Goal: Transaction & Acquisition: Download file/media

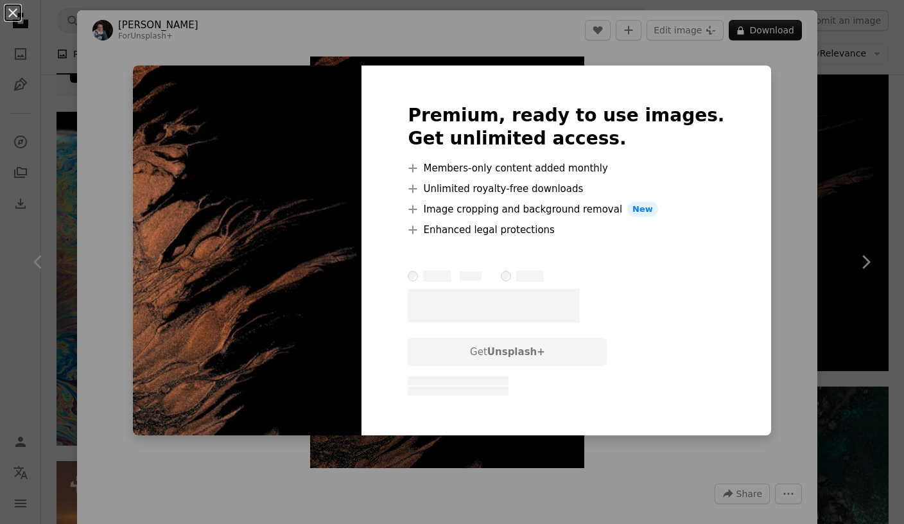
scroll to position [0, 268]
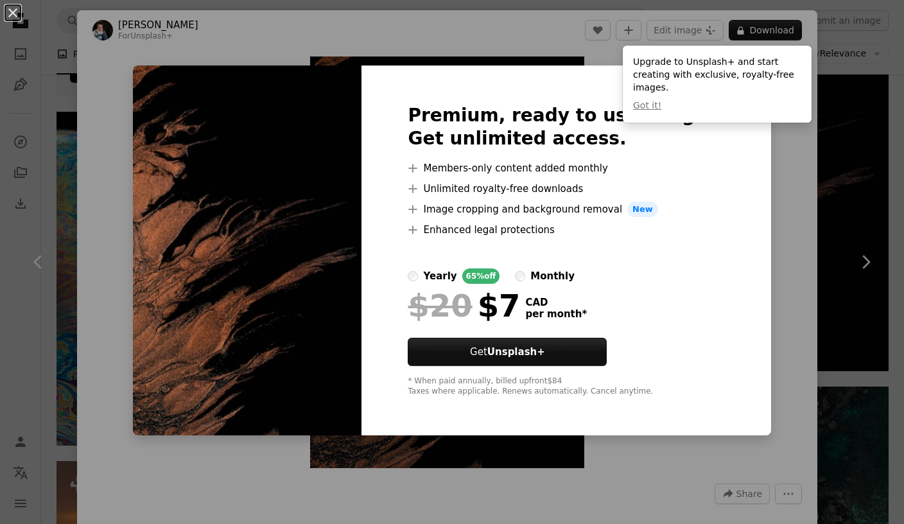
click at [845, 184] on div "An X shape Premium, ready to use images. Get unlimited access. A plus sign Memb…" at bounding box center [452, 262] width 904 height 524
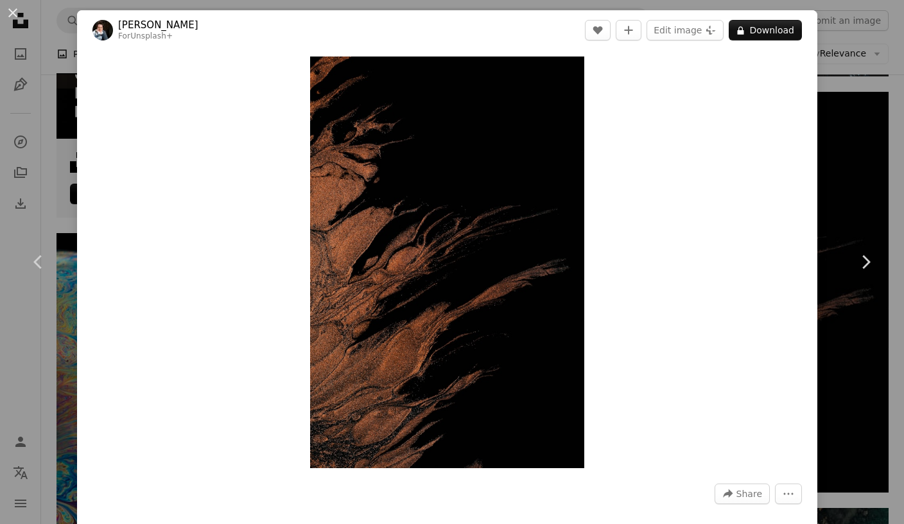
click at [9, 10] on button "An X shape" at bounding box center [12, 12] width 15 height 15
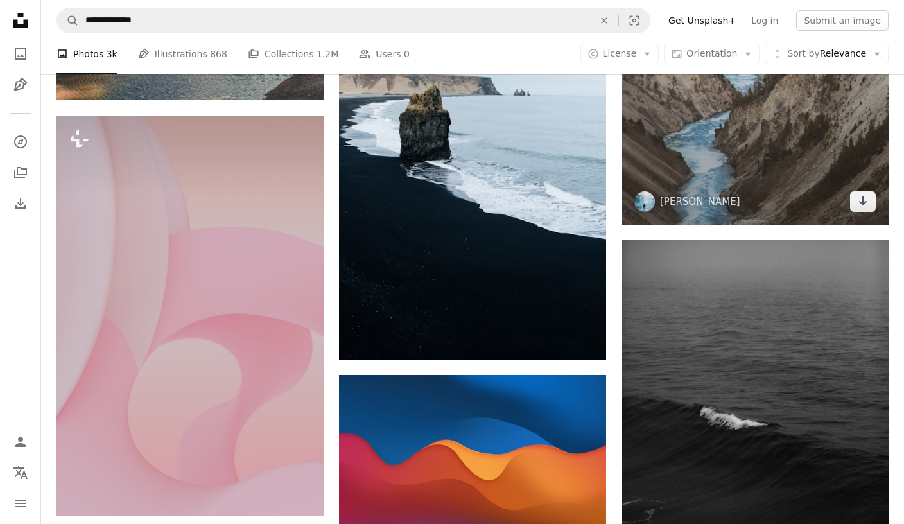
scroll to position [5218, 0]
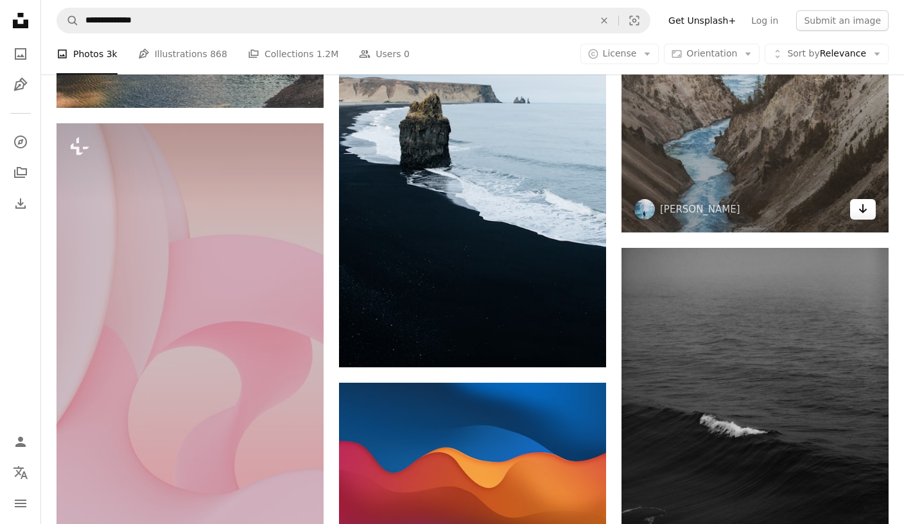
click at [867, 205] on icon "Arrow pointing down" at bounding box center [863, 208] width 10 height 15
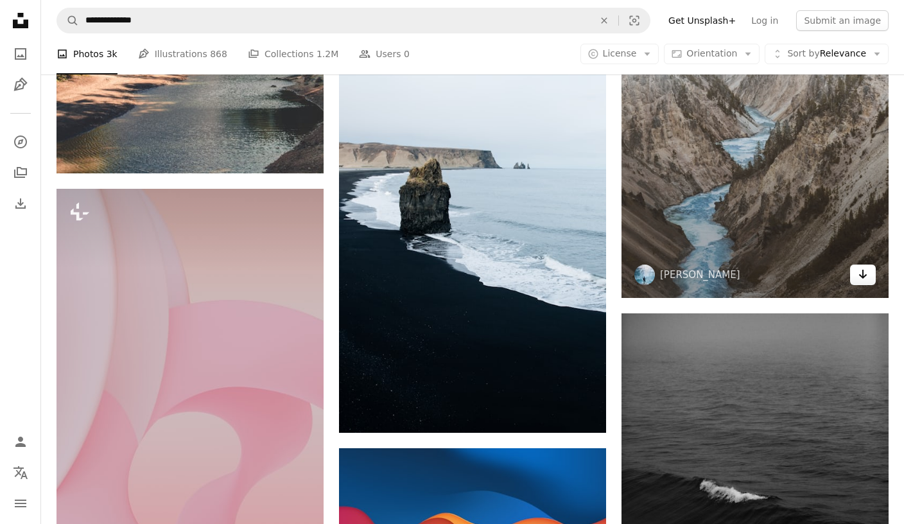
scroll to position [5374, 0]
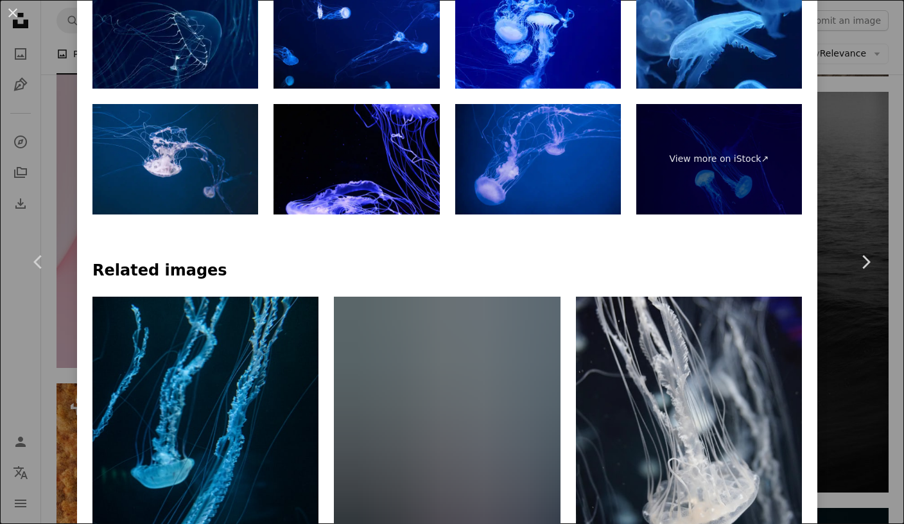
scroll to position [831, 0]
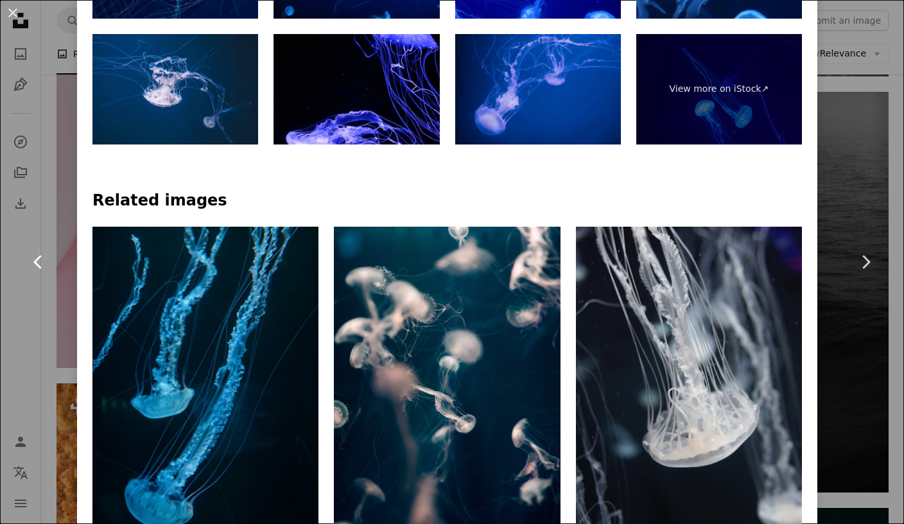
click at [53, 303] on link "Chevron left" at bounding box center [38, 261] width 77 height 123
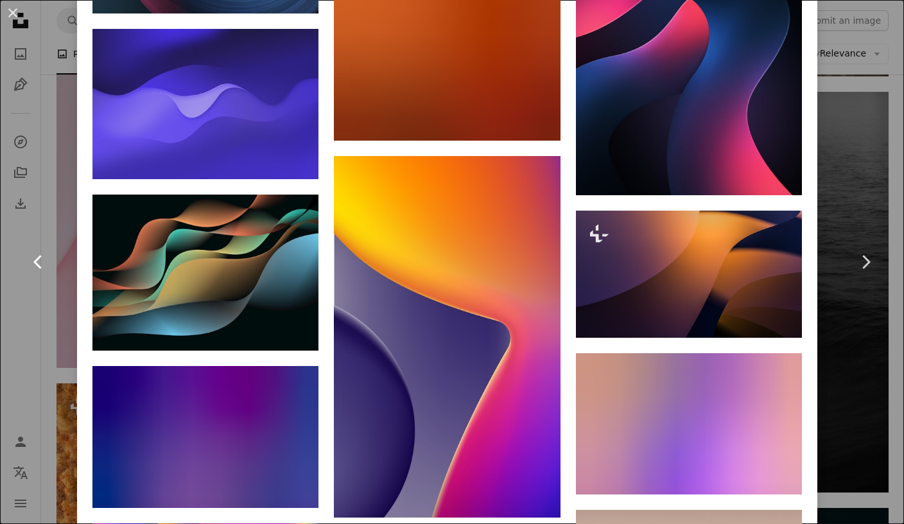
scroll to position [3666, 0]
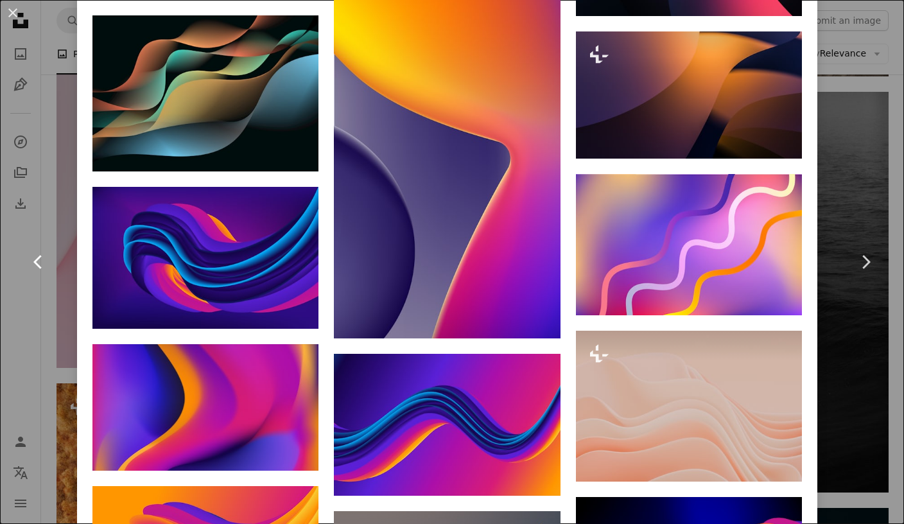
click at [28, 321] on link "Chevron left" at bounding box center [38, 261] width 77 height 123
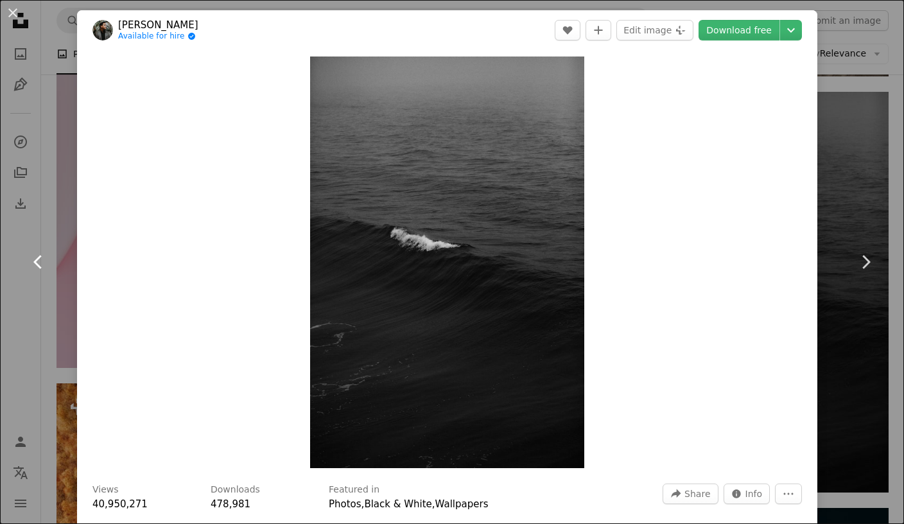
click at [60, 234] on link "Chevron left" at bounding box center [38, 261] width 77 height 123
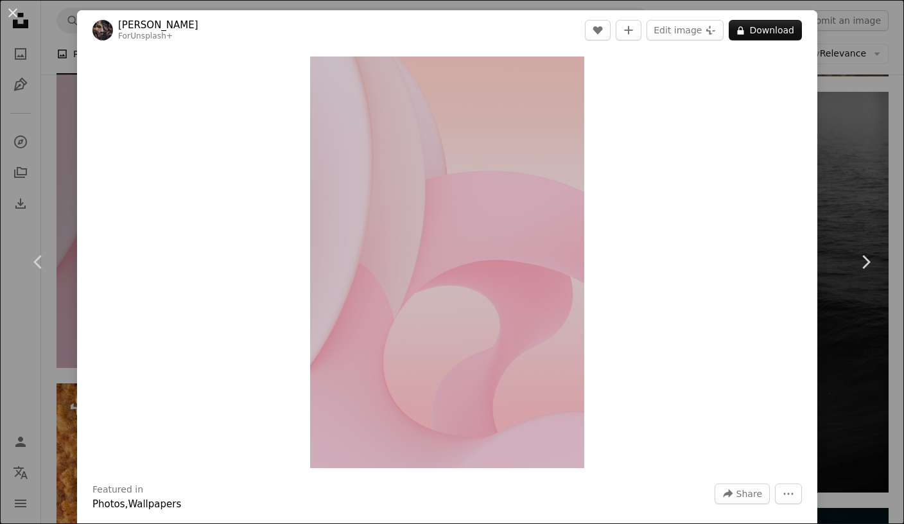
click at [864, 130] on div "An X shape Chevron left Chevron right [PERSON_NAME] For Unsplash+ A heart A plu…" at bounding box center [452, 262] width 904 height 524
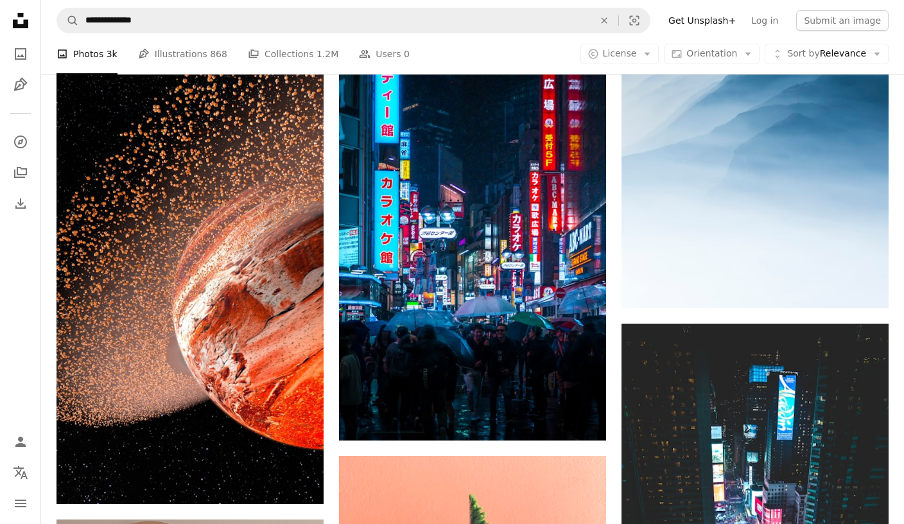
scroll to position [3050, 0]
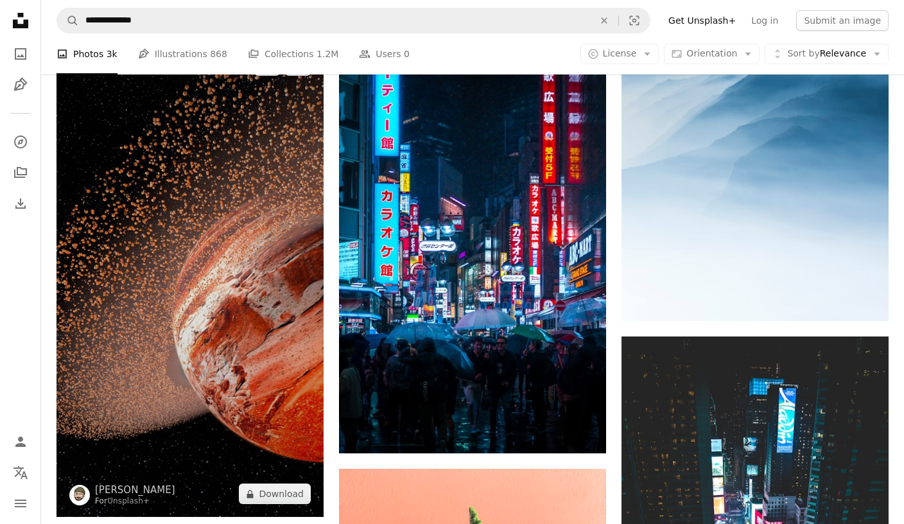
click at [161, 271] on img at bounding box center [189, 279] width 267 height 475
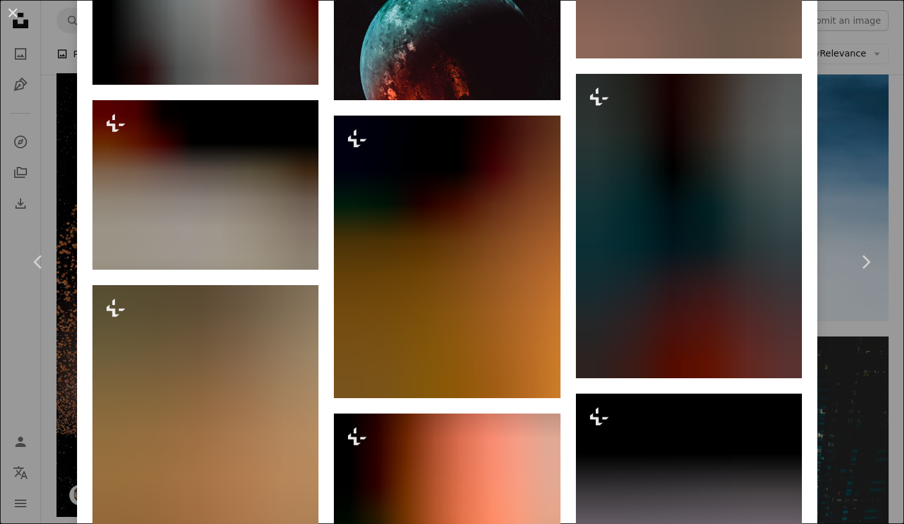
scroll to position [3064, 0]
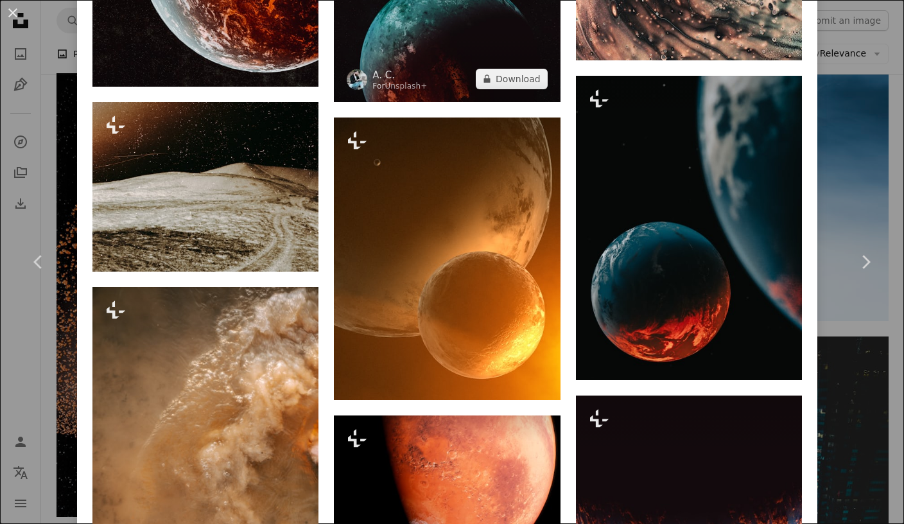
click at [391, 101] on img at bounding box center [447, 23] width 226 height 155
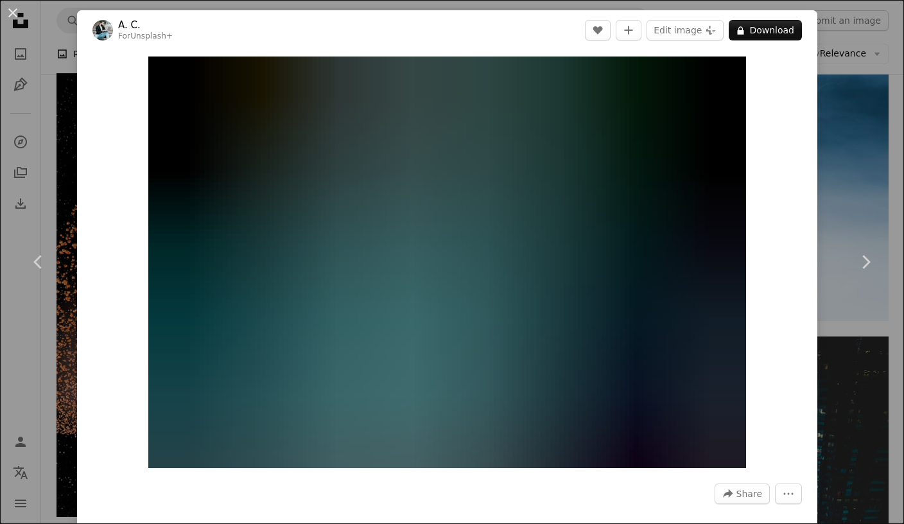
scroll to position [0, 514]
